Goal: Information Seeking & Learning: Learn about a topic

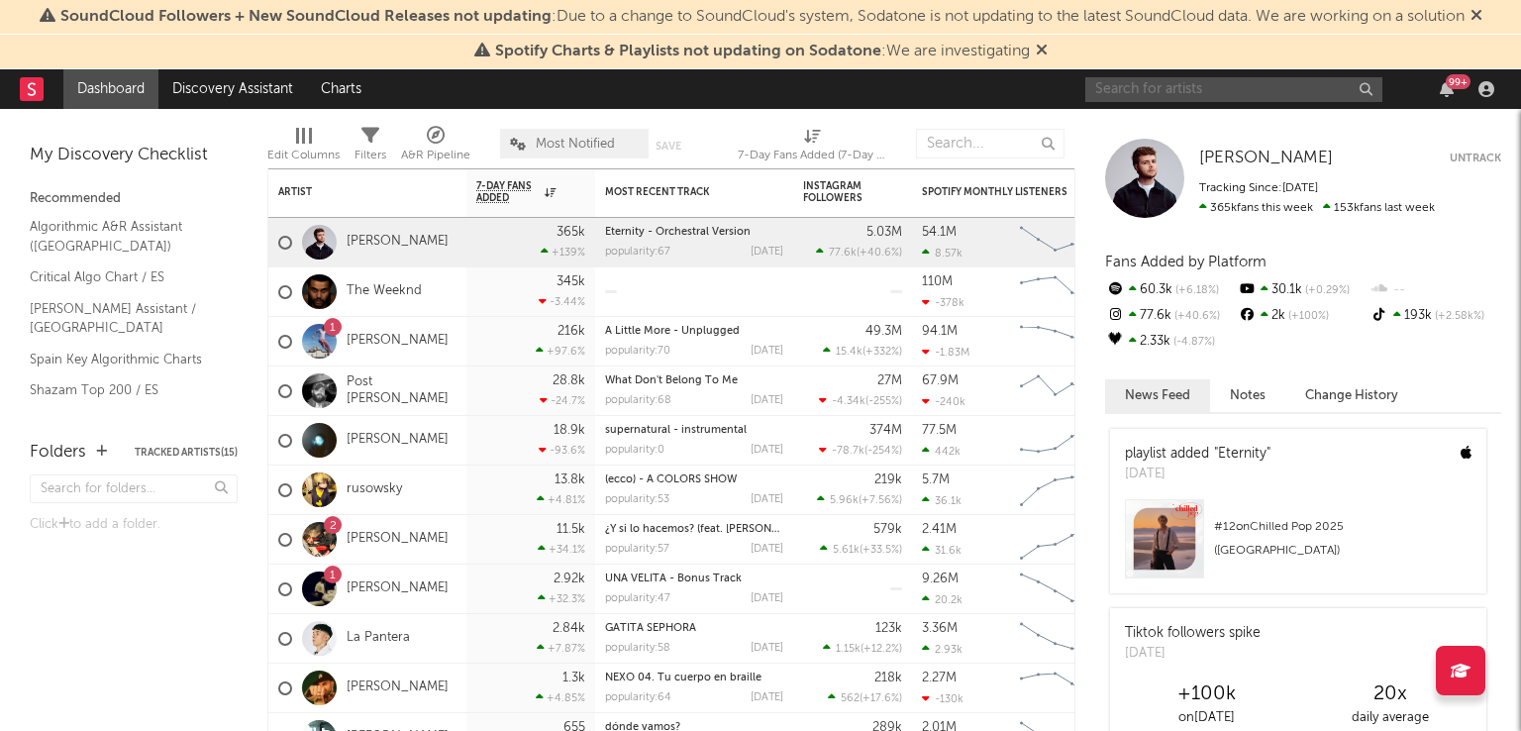
click at [1287, 96] on input "text" at bounding box center [1234, 89] width 297 height 25
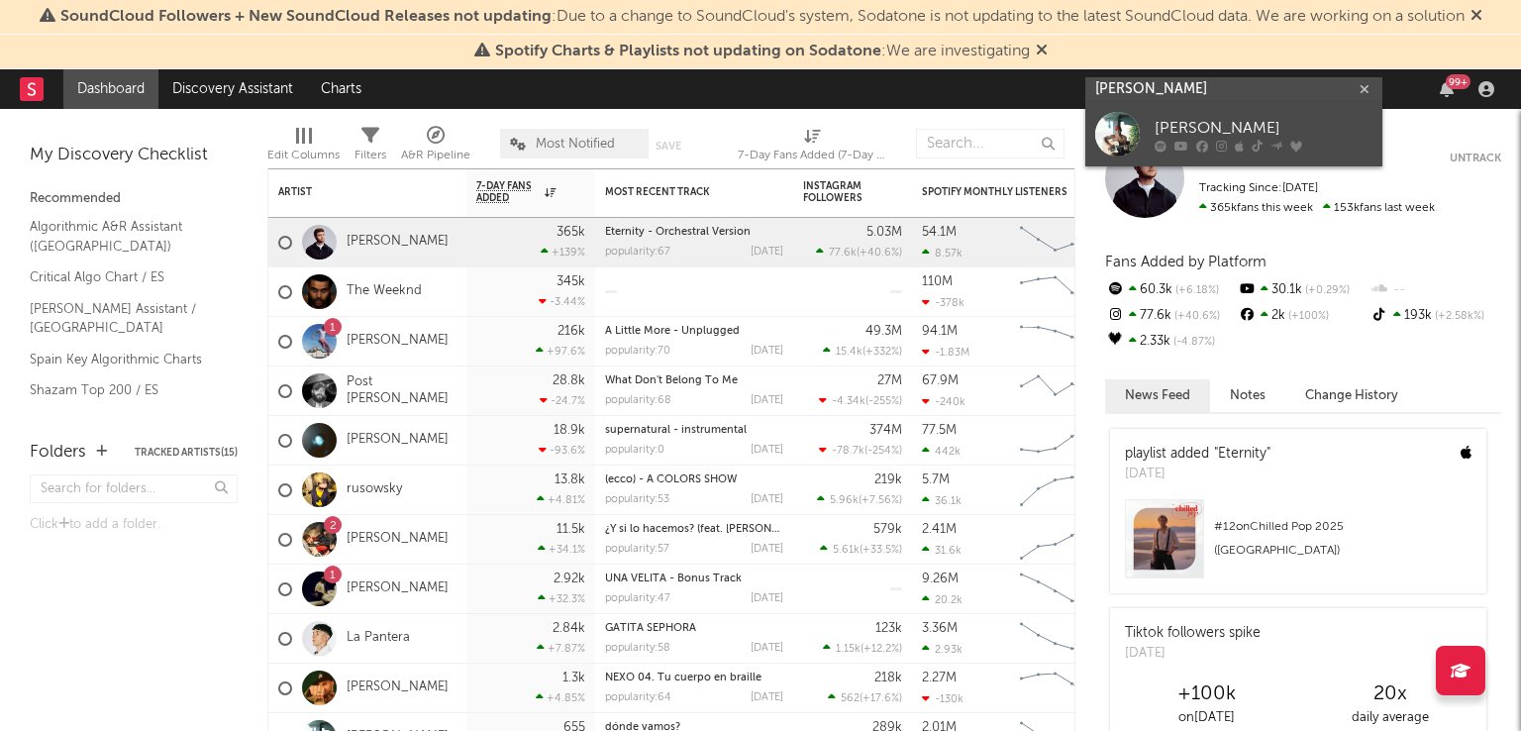
type input "[PERSON_NAME]"
click at [1252, 128] on div "[PERSON_NAME]" at bounding box center [1264, 129] width 218 height 24
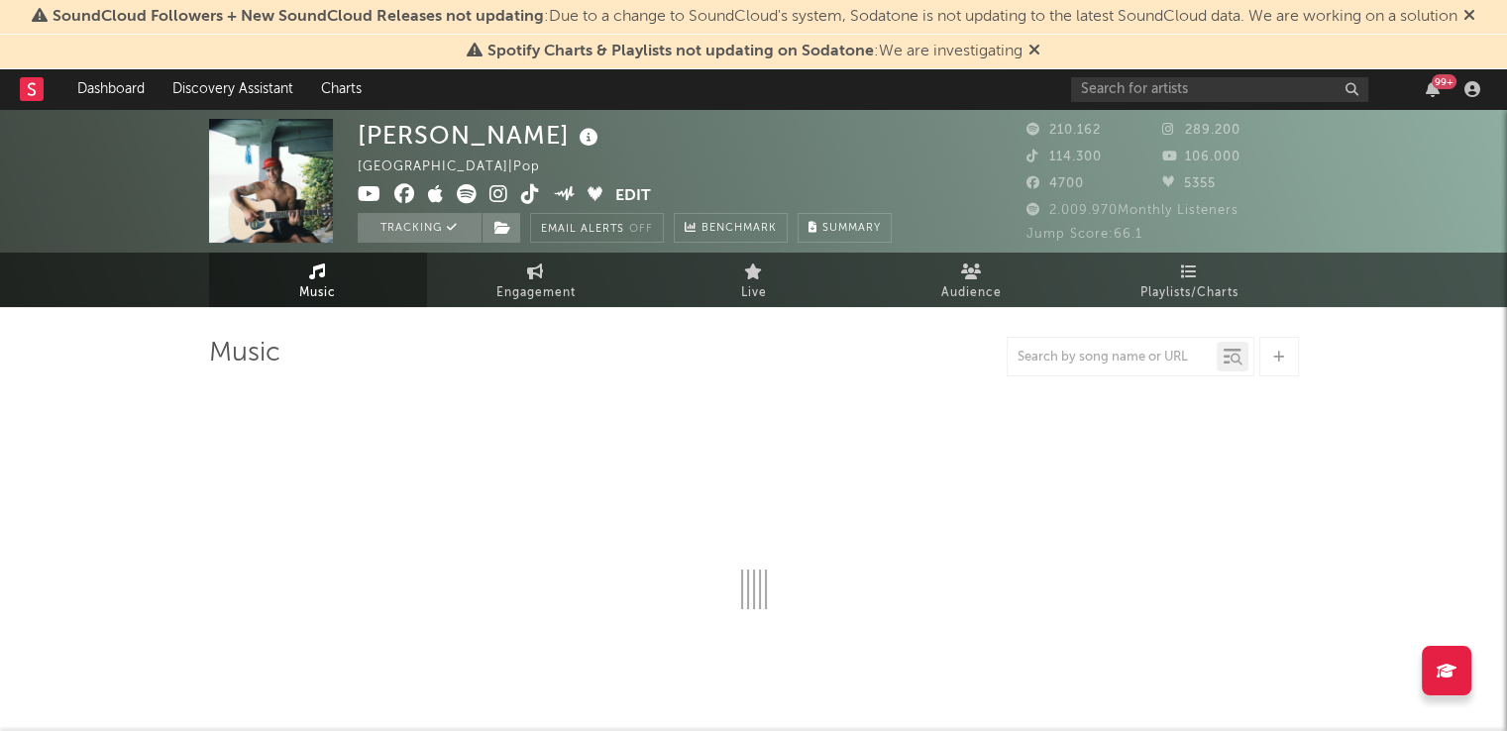
select select "6m"
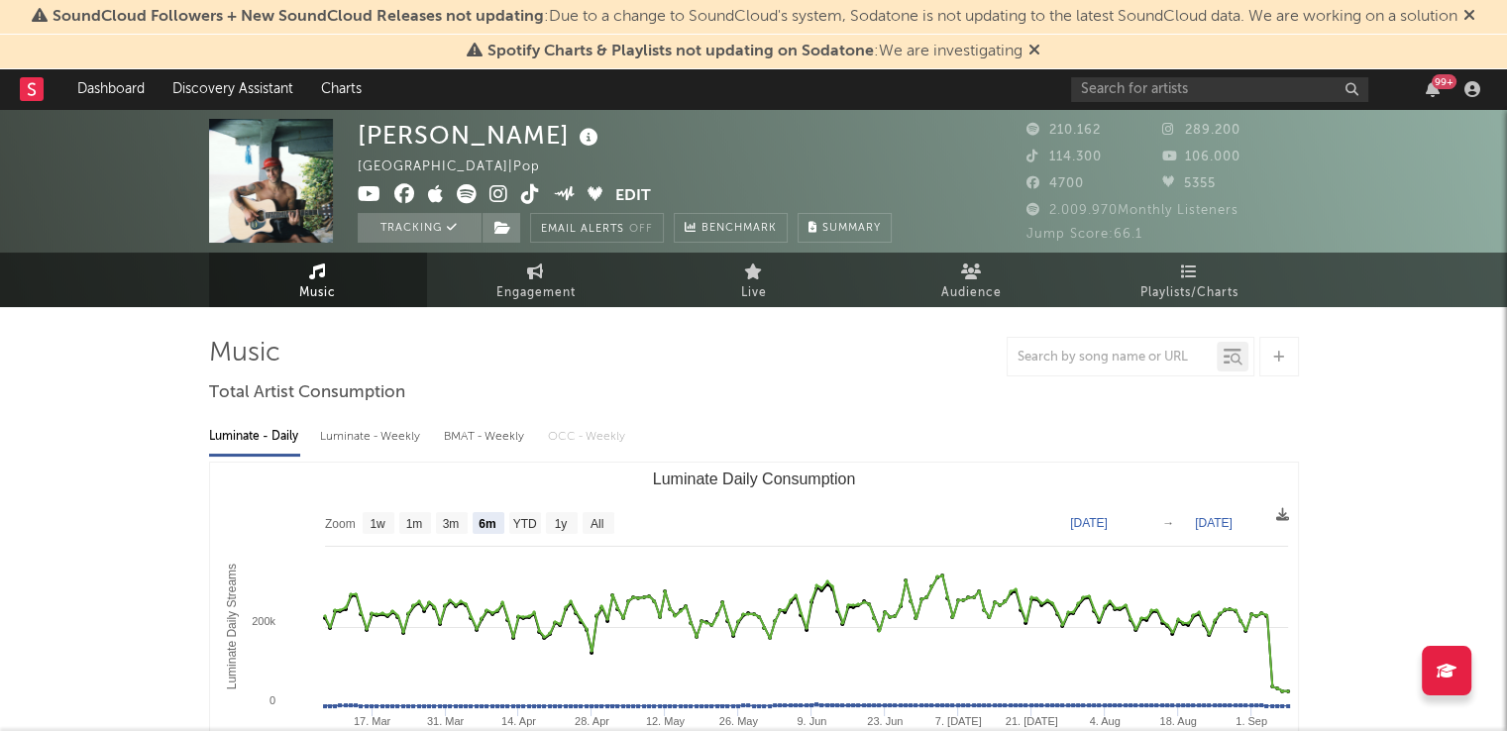
click at [1039, 50] on icon at bounding box center [1034, 50] width 12 height 16
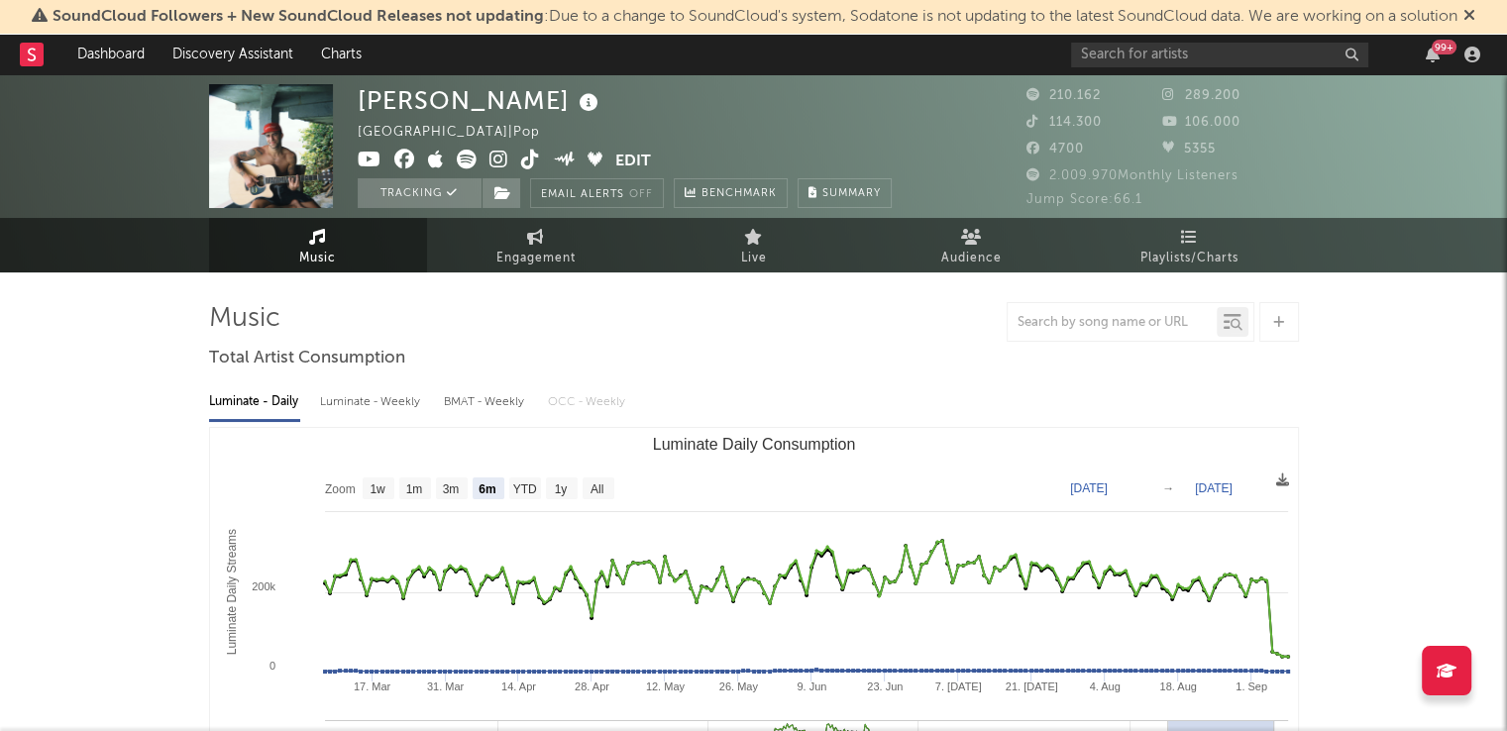
click at [1471, 12] on icon at bounding box center [1469, 15] width 12 height 16
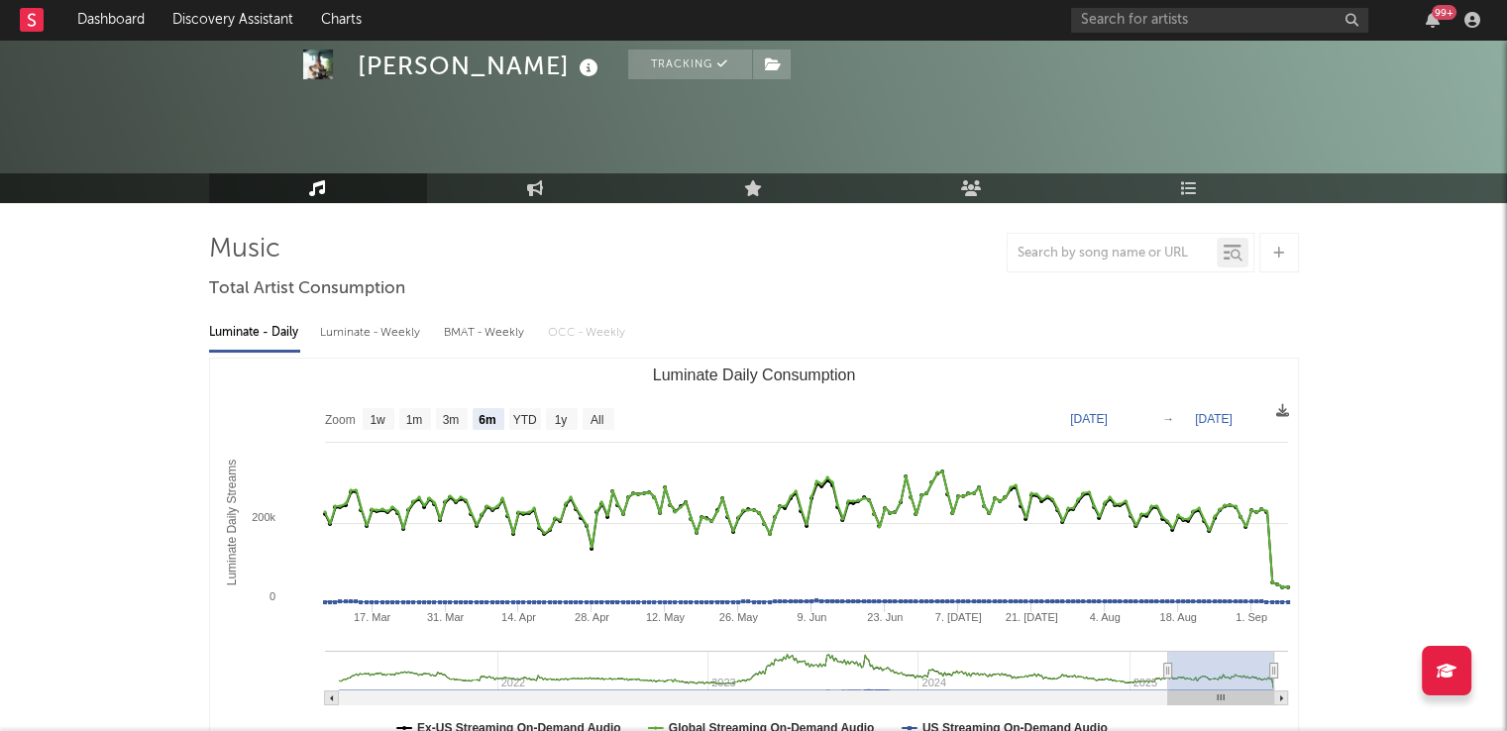
scroll to position [118, 0]
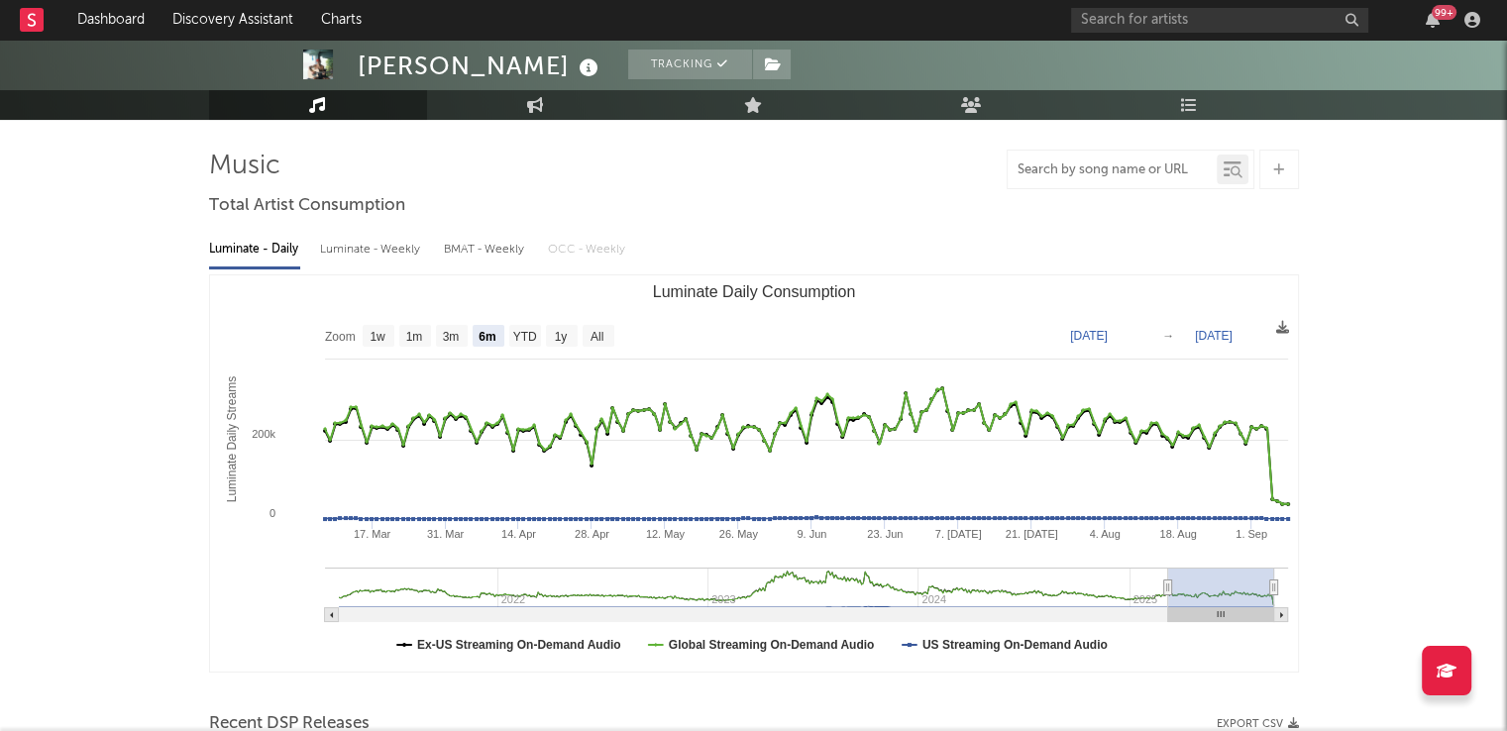
click at [1121, 166] on input "text" at bounding box center [1111, 170] width 209 height 16
type input "donde vamos"
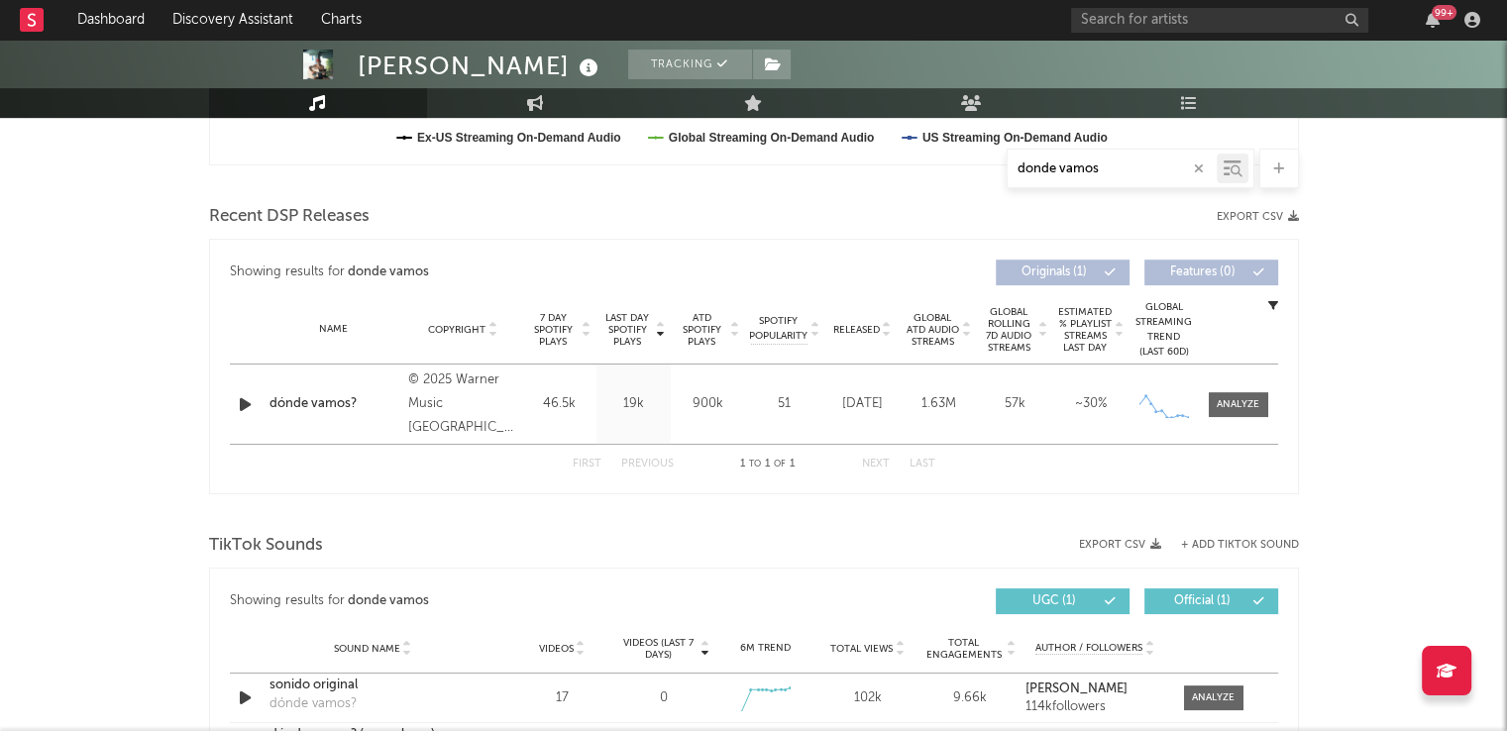
scroll to position [582, 0]
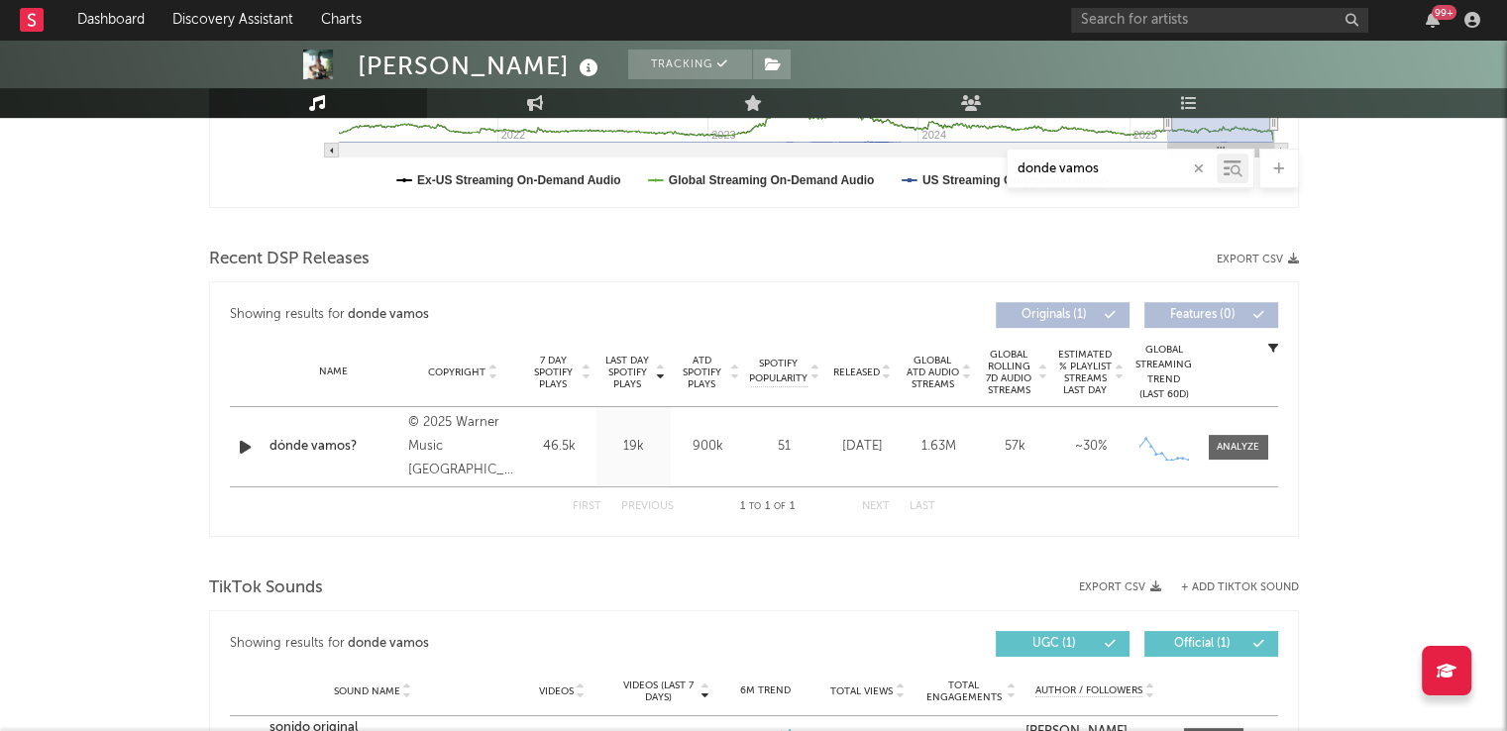
click at [1195, 164] on icon "button" at bounding box center [1199, 168] width 10 height 13
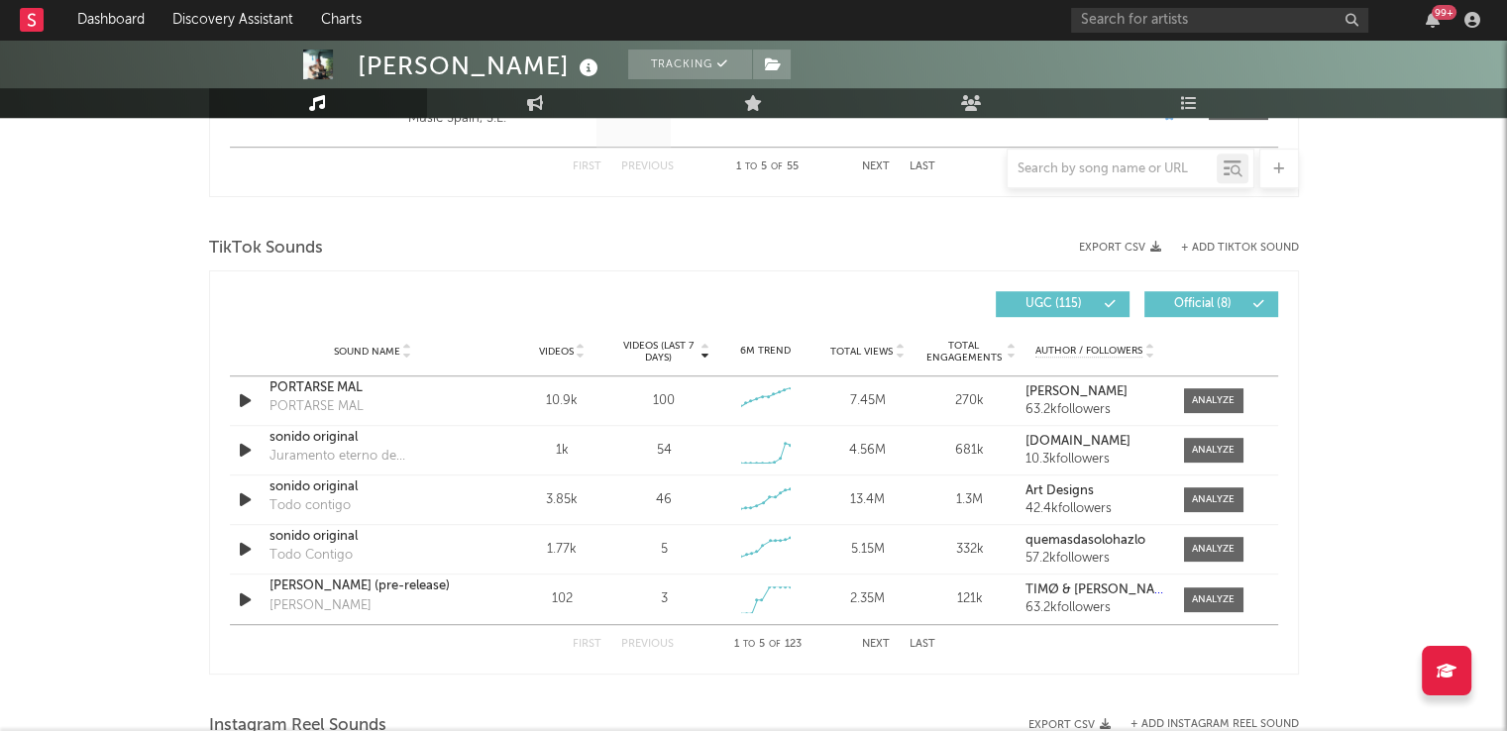
scroll to position [1236, 0]
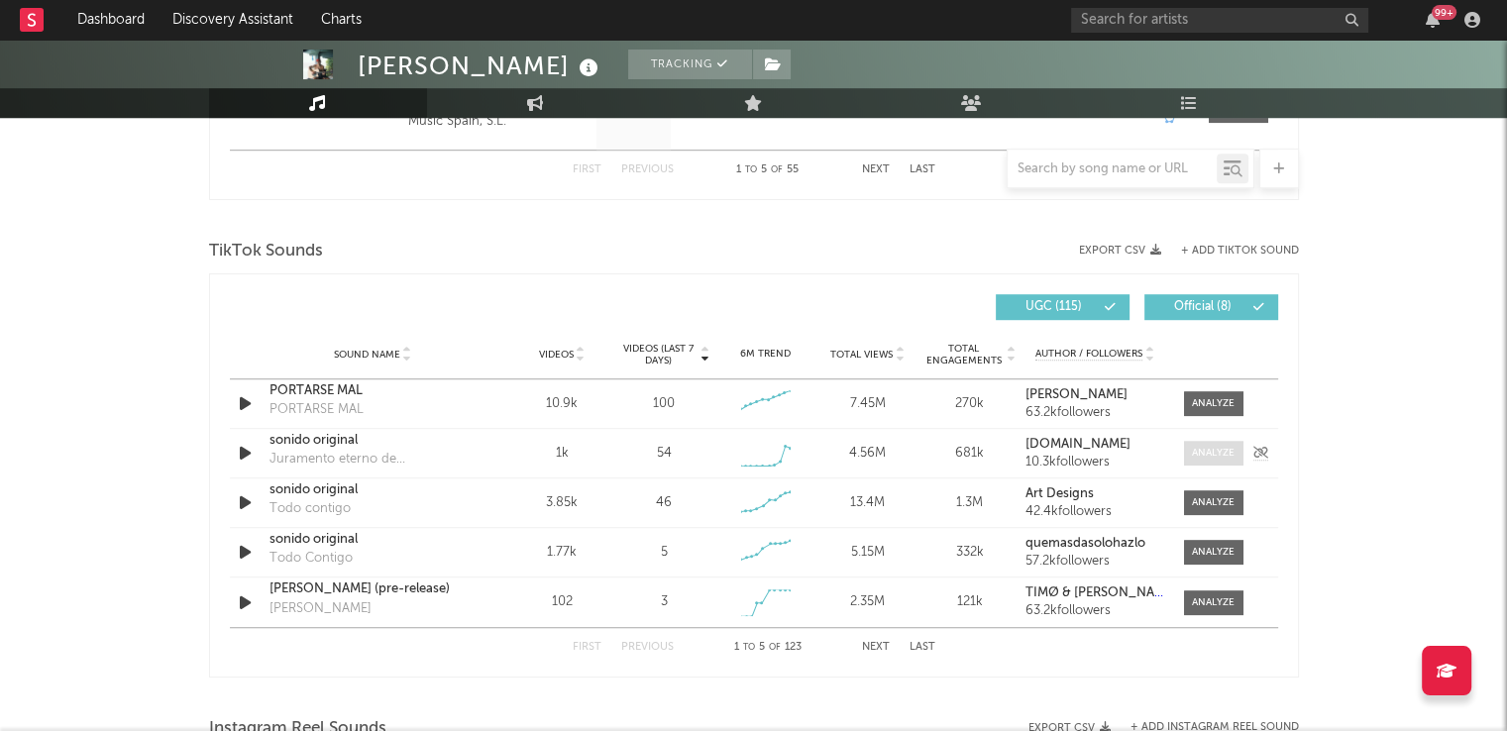
click at [1199, 453] on div at bounding box center [1213, 453] width 43 height 15
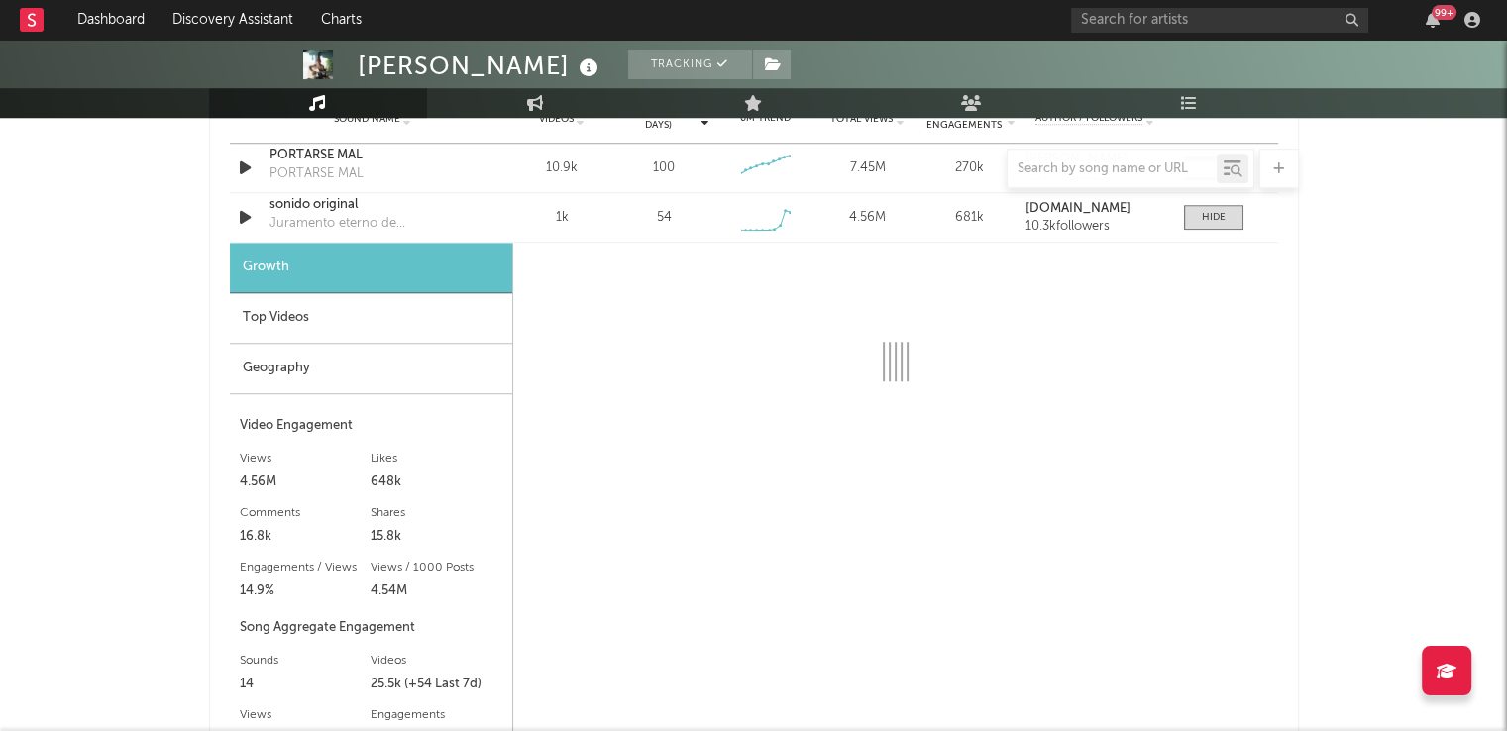
scroll to position [1472, 0]
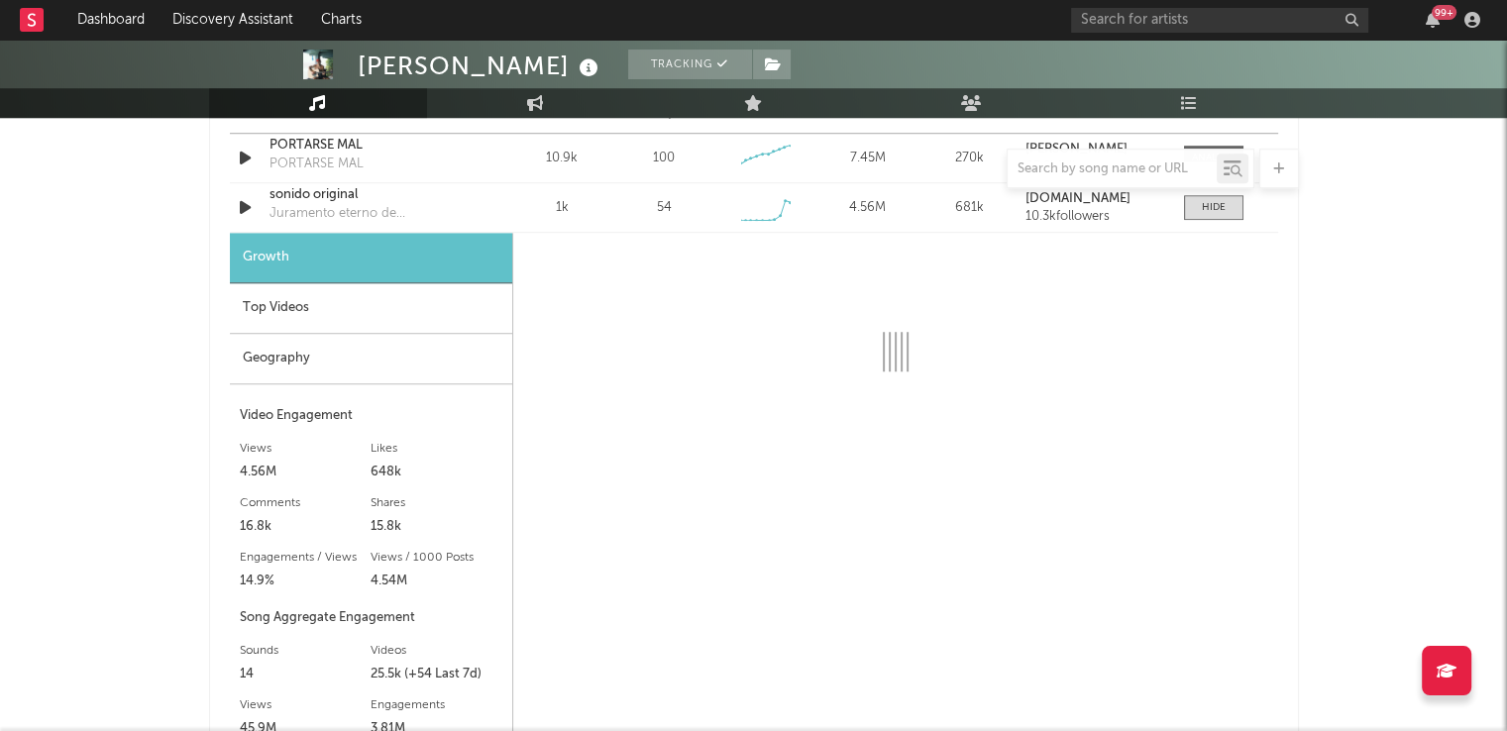
select select "6m"
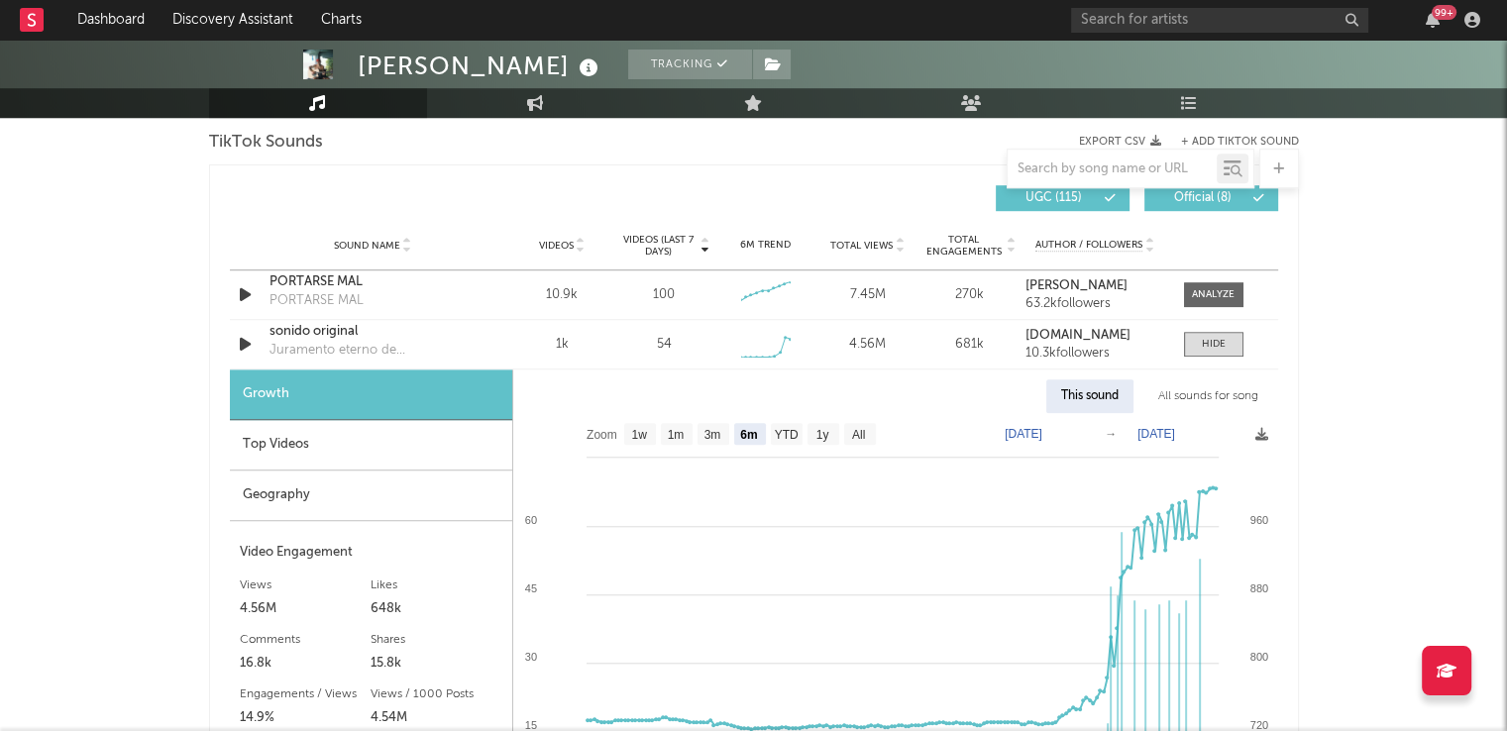
scroll to position [1343, 0]
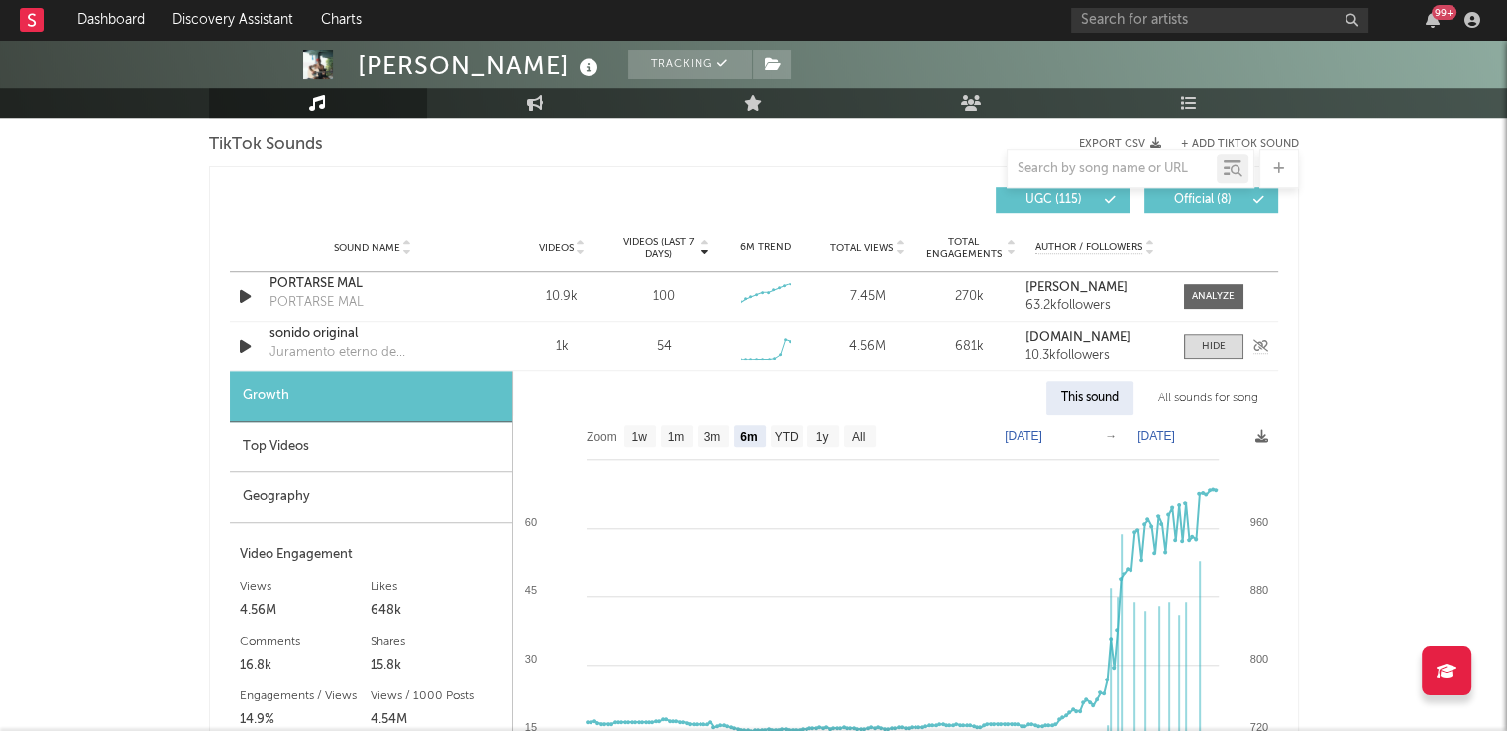
click at [295, 333] on div "sonido original" at bounding box center [372, 334] width 207 height 20
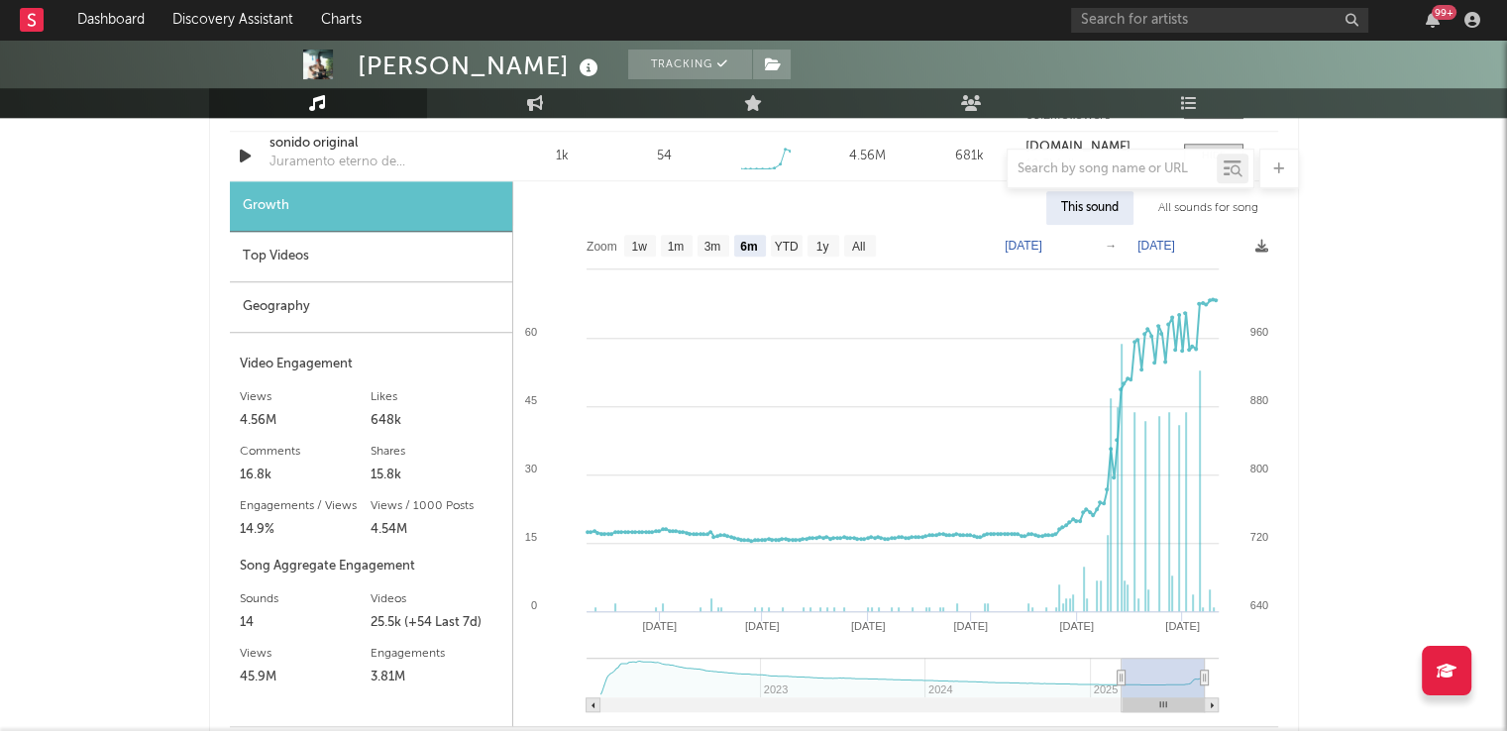
scroll to position [1532, 0]
click at [288, 257] on div "Top Videos" at bounding box center [371, 258] width 282 height 51
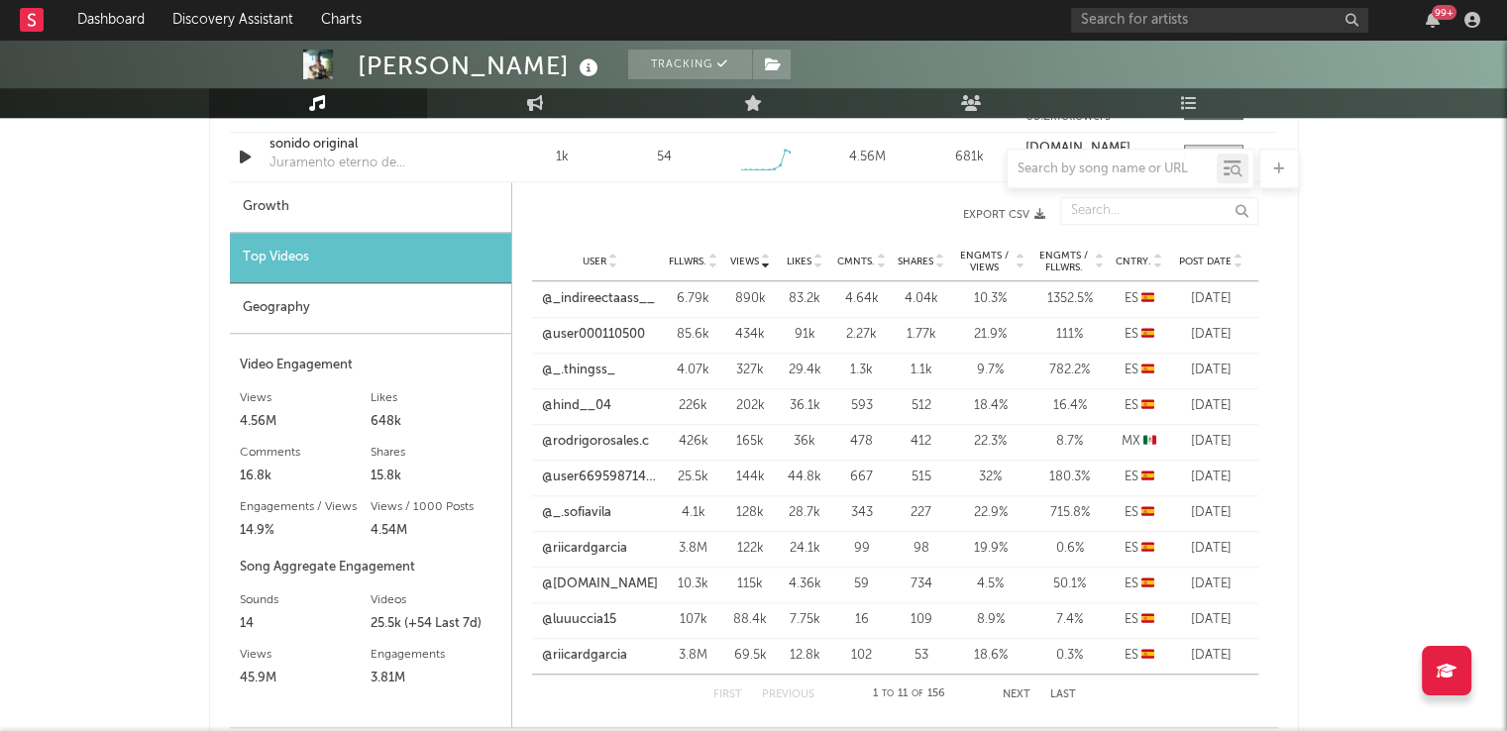
click at [1239, 262] on icon at bounding box center [1238, 266] width 10 height 8
click at [1237, 255] on icon at bounding box center [1238, 258] width 10 height 8
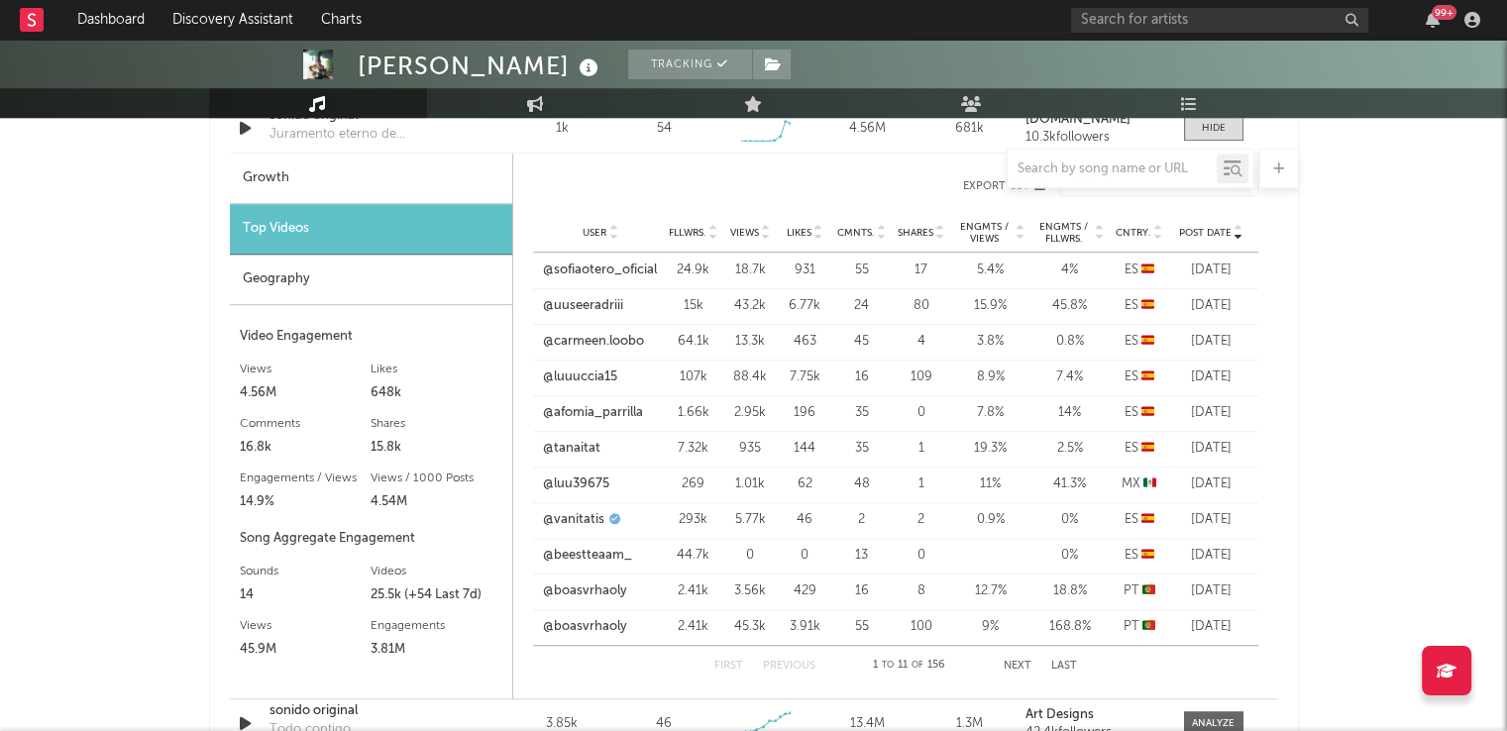
click at [1017, 655] on div "First Previous 1 to 11 of 156 Next Last" at bounding box center [895, 666] width 363 height 40
click at [1013, 663] on button "Next" at bounding box center [1017, 666] width 28 height 11
click at [1013, 663] on button "Next" at bounding box center [1016, 666] width 28 height 11
click at [1013, 663] on button "Next" at bounding box center [1017, 666] width 28 height 11
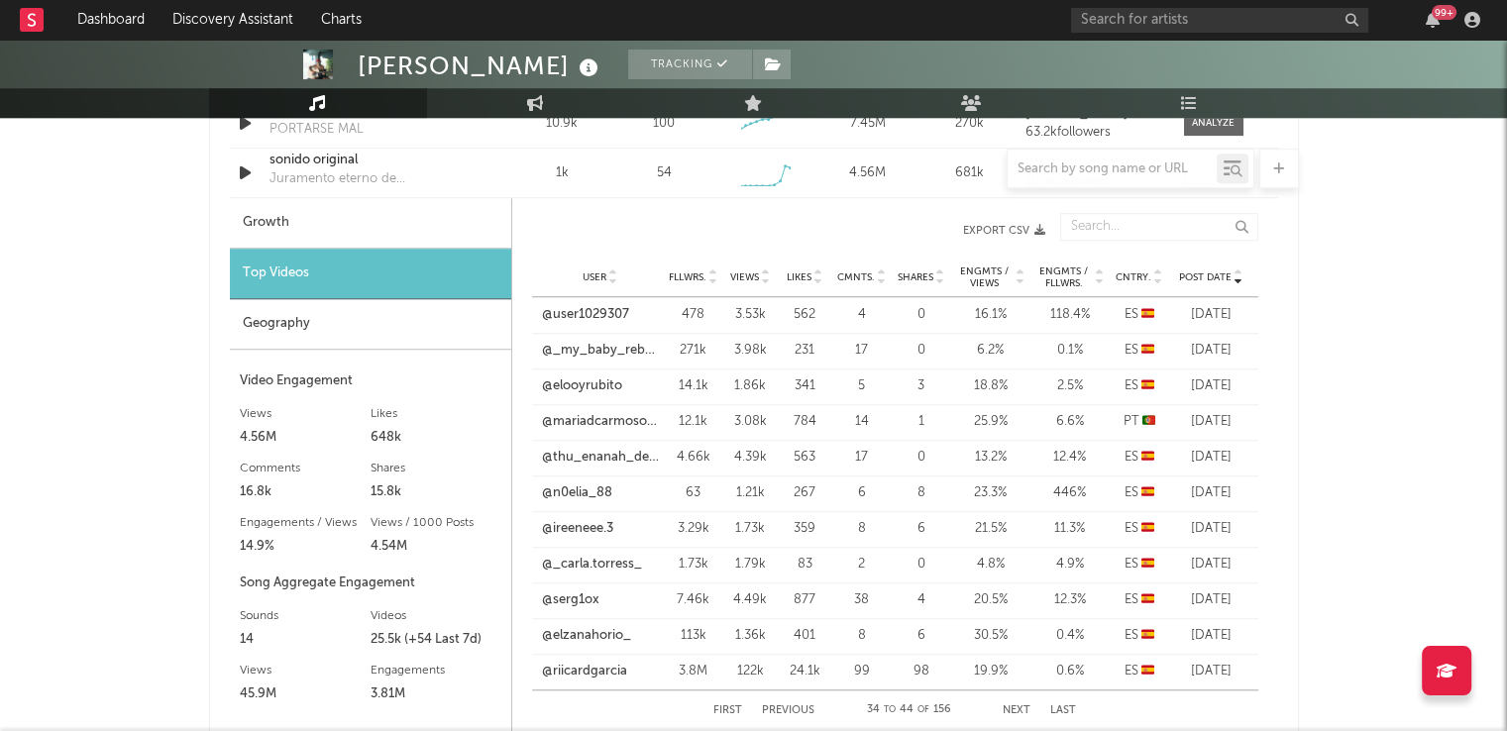
scroll to position [1576, 0]
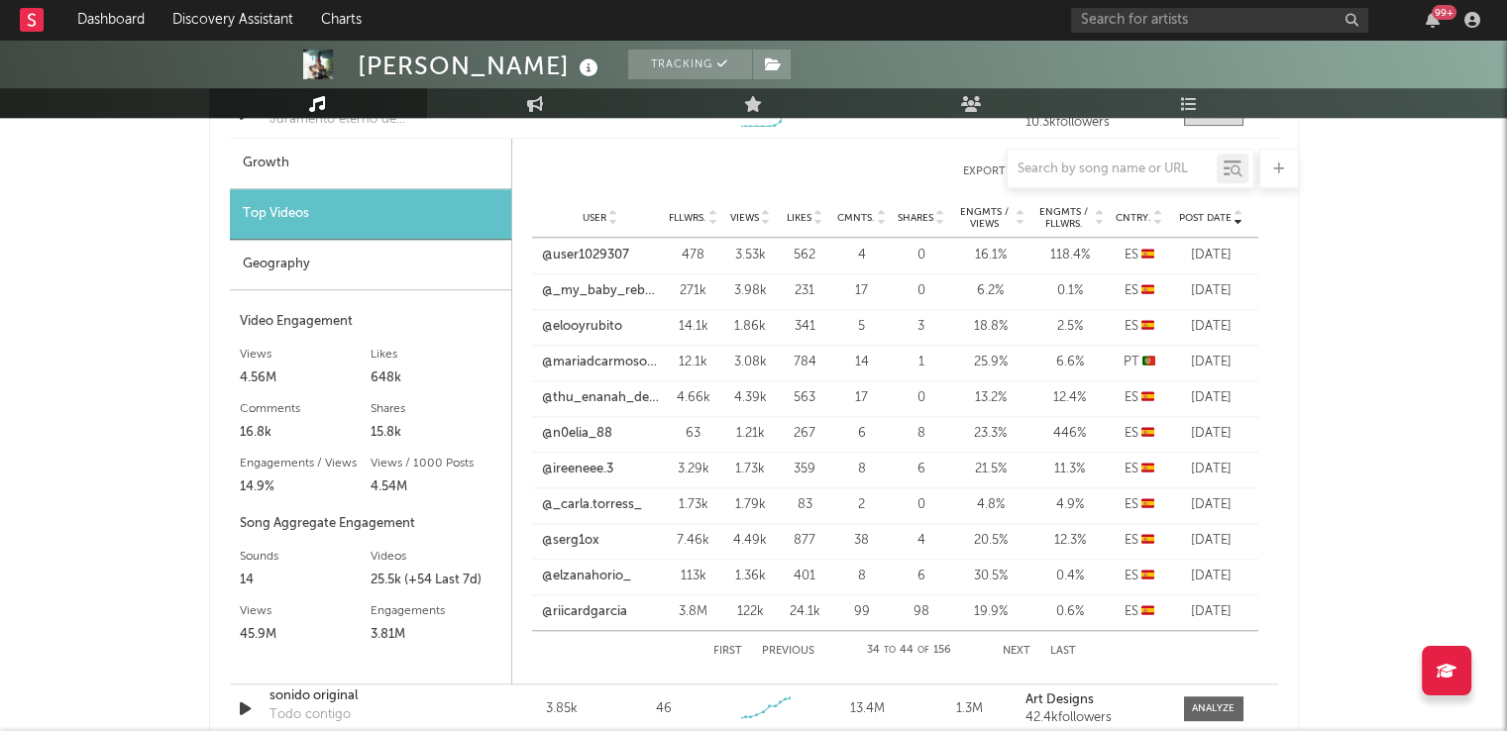
click at [1010, 647] on button "Next" at bounding box center [1016, 651] width 28 height 11
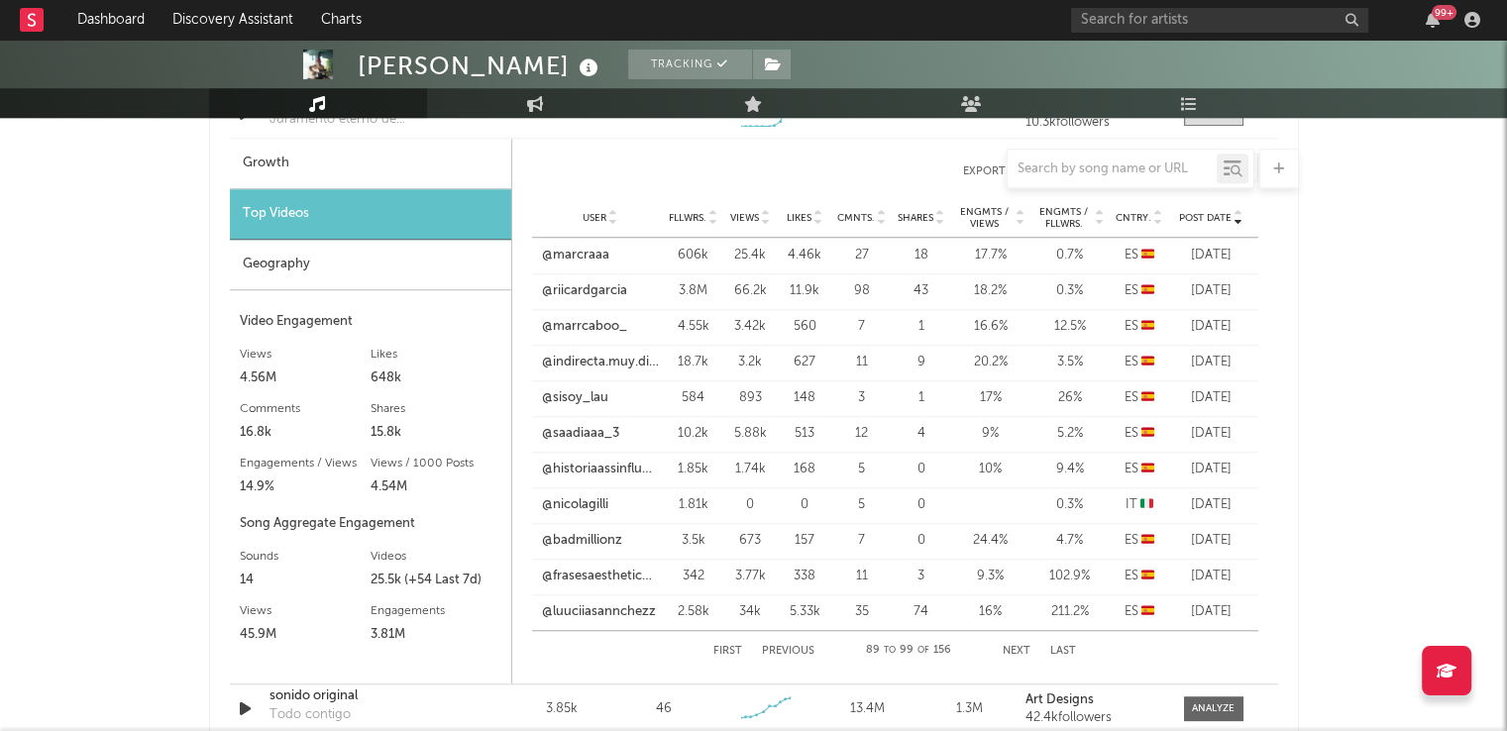
click at [1010, 647] on button "Next" at bounding box center [1016, 651] width 28 height 11
click at [1010, 647] on button "Next" at bounding box center [1017, 651] width 28 height 11
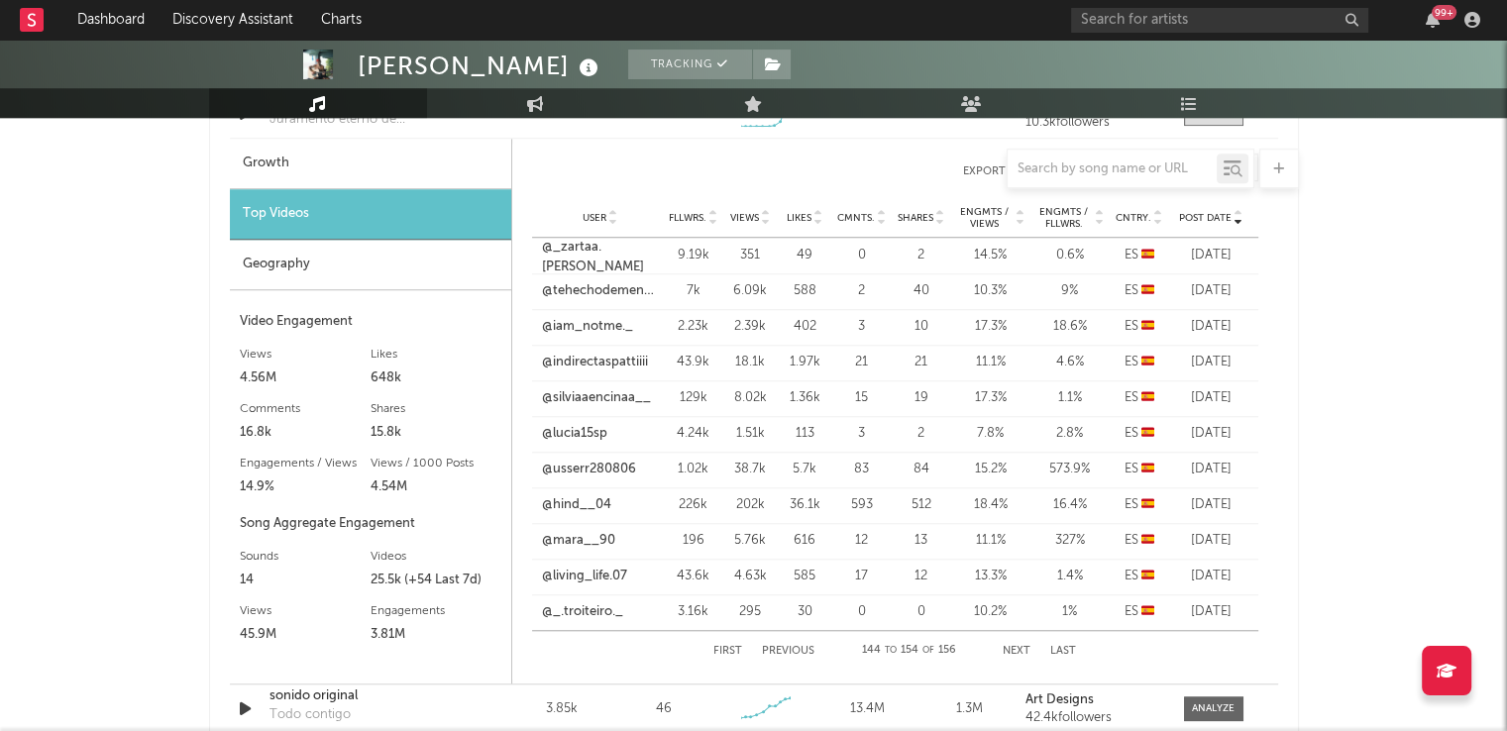
click at [1010, 647] on button "Next" at bounding box center [1016, 651] width 28 height 11
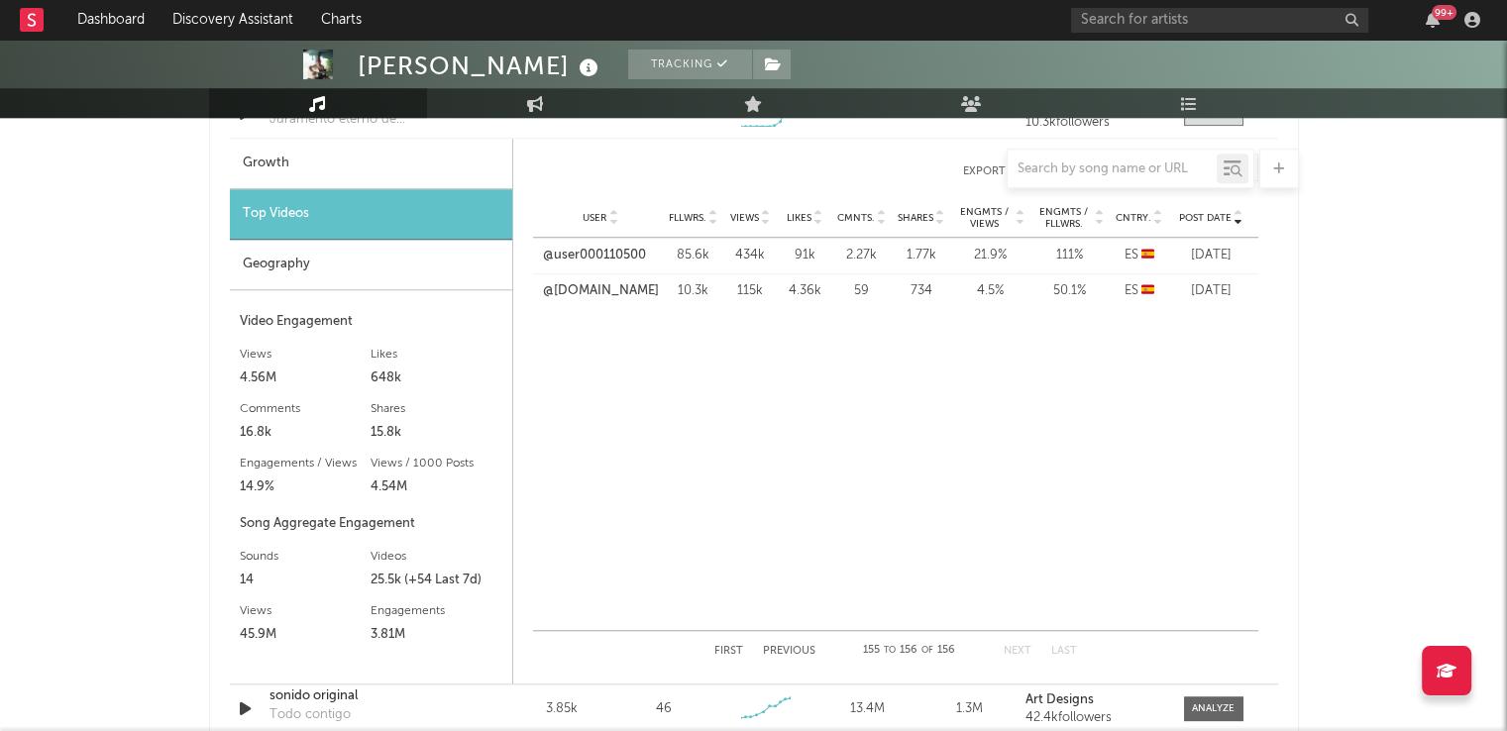
click at [729, 646] on button "First" at bounding box center [728, 651] width 29 height 11
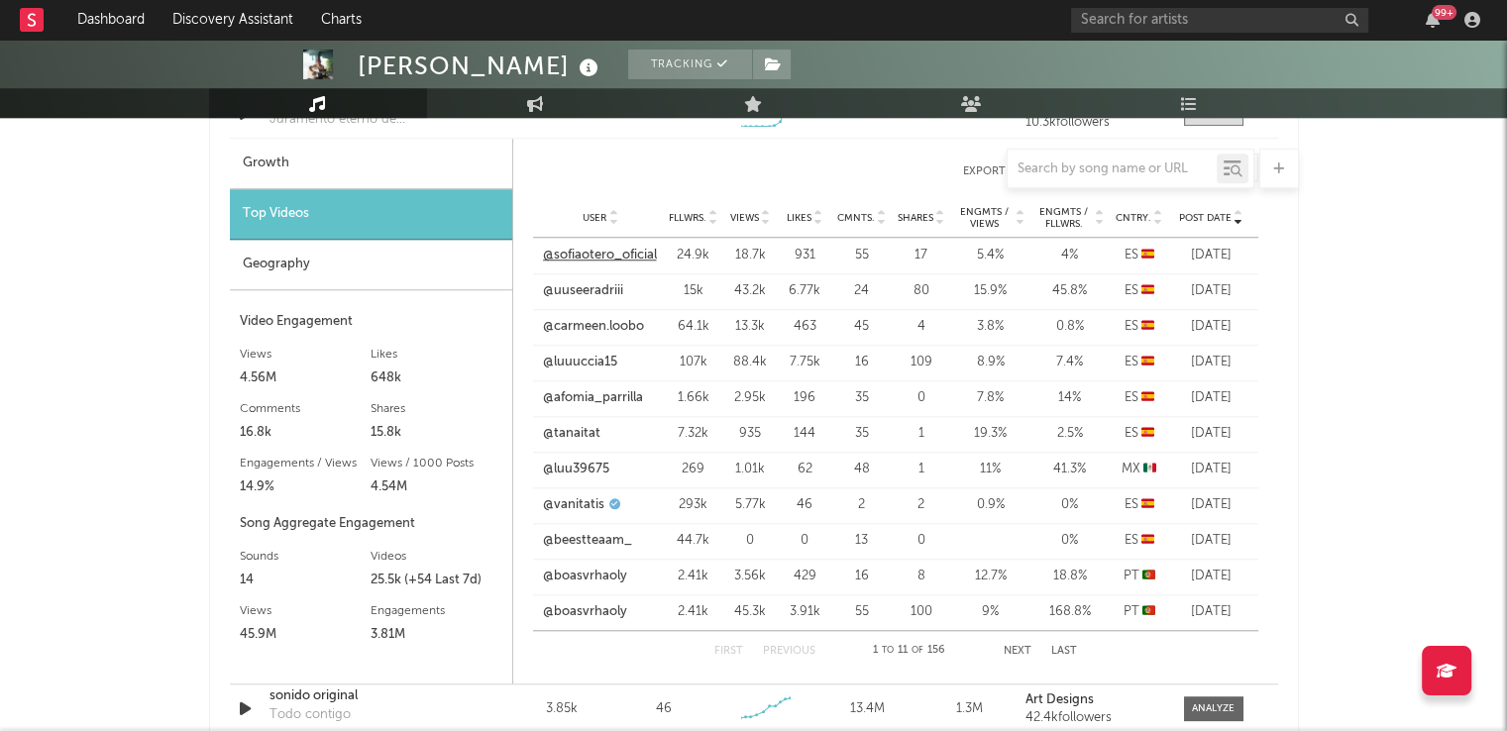
click at [606, 255] on link "@sofiaotero_oficial" at bounding box center [600, 256] width 114 height 20
